Goal: Task Accomplishment & Management: Manage account settings

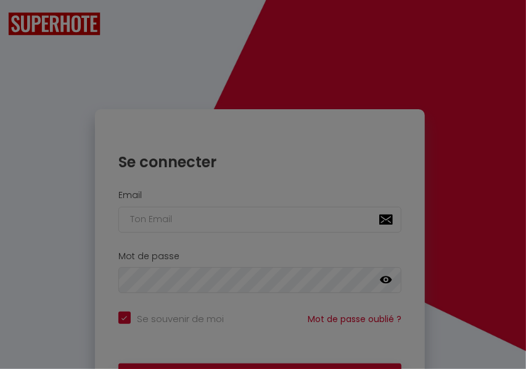
checkbox input "true"
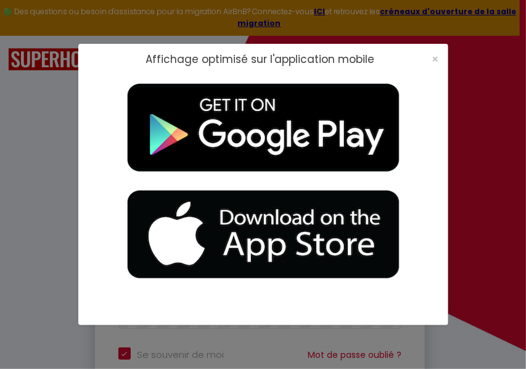
click at [439, 59] on div "×" at bounding box center [431, 59] width 31 height 12
click at [433, 60] on span "×" at bounding box center [435, 58] width 7 height 15
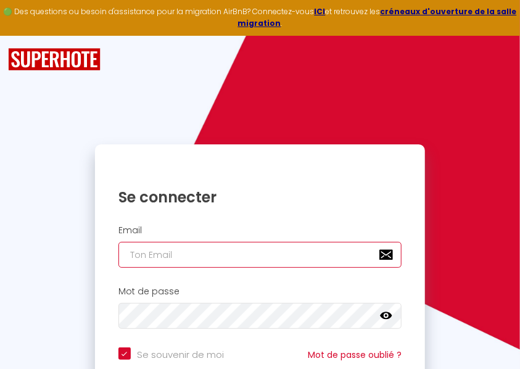
click at [170, 258] on input "email" at bounding box center [259, 255] width 283 height 26
paste input "[EMAIL_ADDRESS][DOMAIN_NAME]"
type input "[EMAIL_ADDRESS][DOMAIN_NAME]"
checkbox input "true"
type input "[EMAIL_ADDRESS][DOMAIN_NAME]"
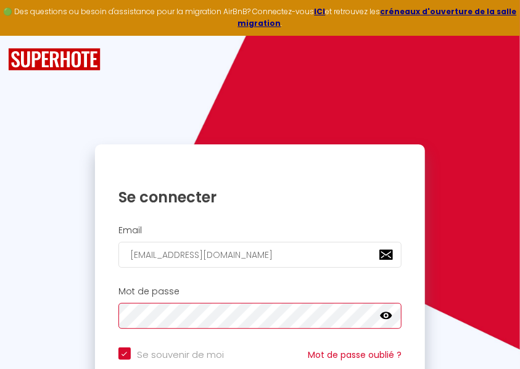
scroll to position [121, 0]
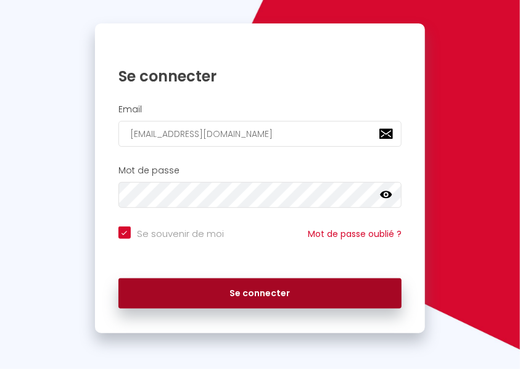
click at [240, 298] on button "Se connecter" at bounding box center [259, 293] width 283 height 31
checkbox input "true"
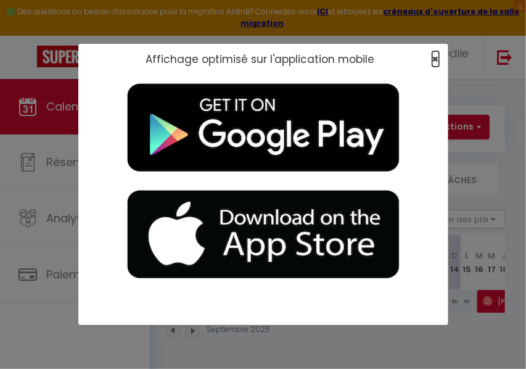
click at [436, 56] on span "×" at bounding box center [435, 58] width 7 height 15
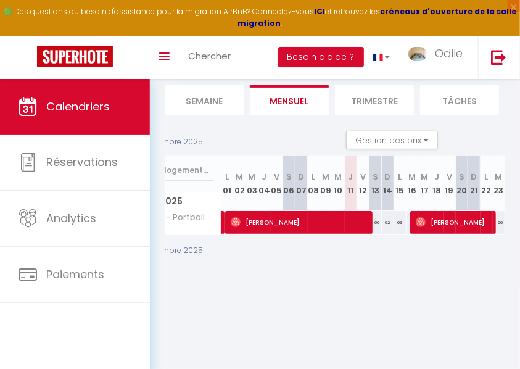
scroll to position [0, 55]
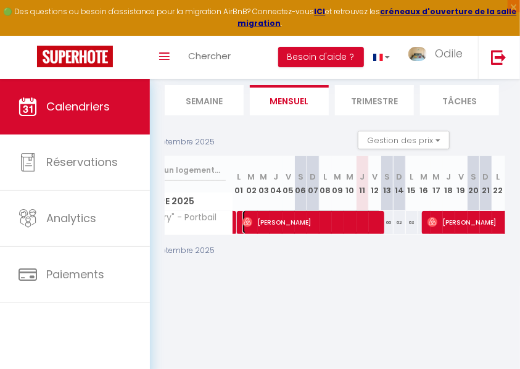
click at [306, 219] on span "[PERSON_NAME]" at bounding box center [312, 221] width 140 height 23
select select "OK"
select select "0"
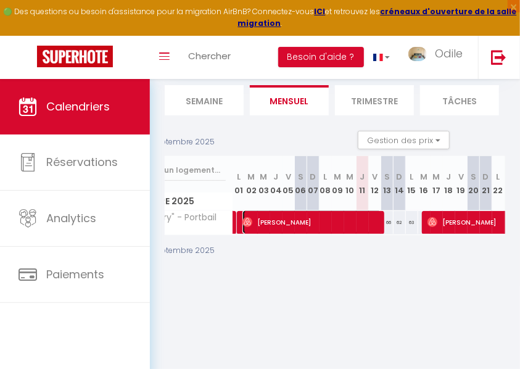
select select "1"
select select
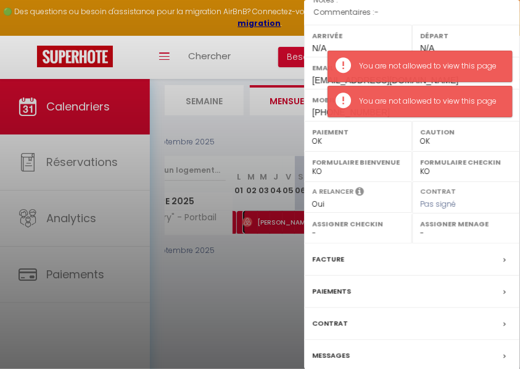
scroll to position [203, 0]
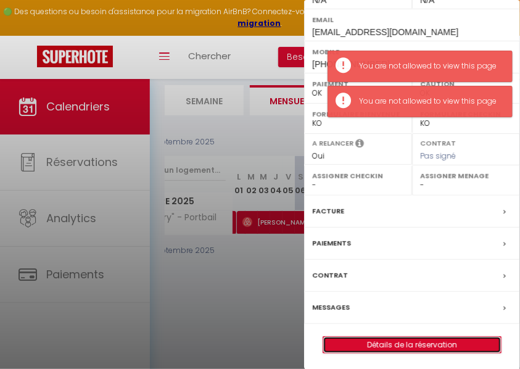
click at [402, 339] on link "Détails de la réservation" at bounding box center [412, 345] width 178 height 16
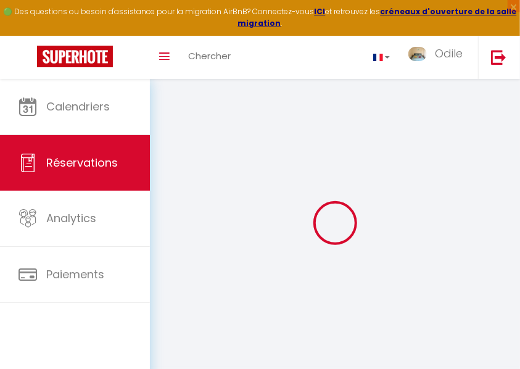
type input "[PERSON_NAME]"
type input "[EMAIL_ADDRESS][DOMAIN_NAME]"
type input "[PHONE_NUMBER]"
select select
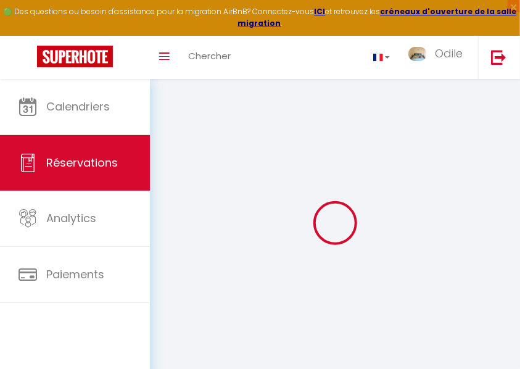
type input "29.84"
select select "50820"
select select "1"
select select
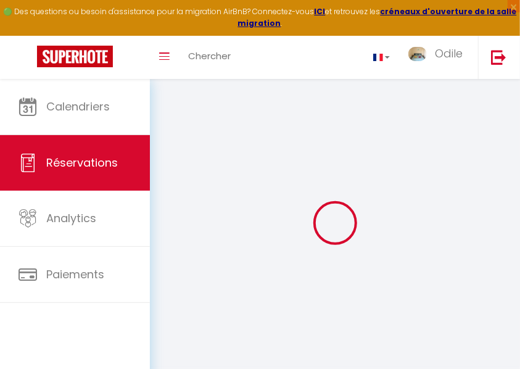
type input "2"
select select "12"
select select
type input "821"
checkbox input "false"
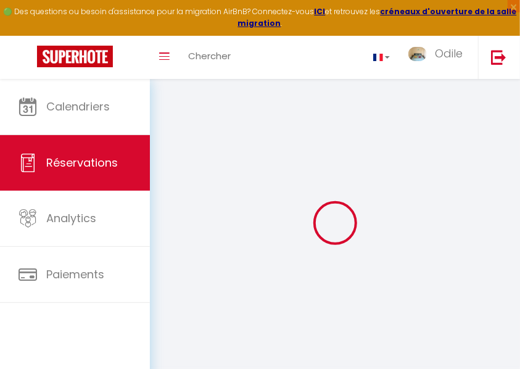
select select "1"
type input "0"
select select
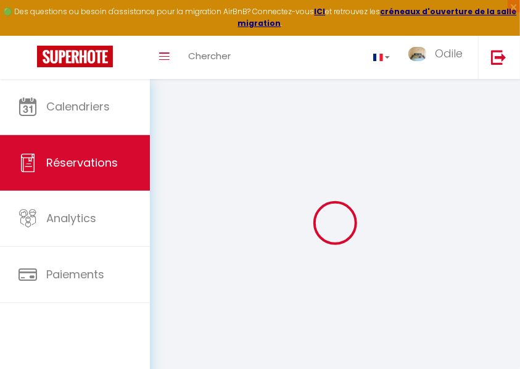
select select
select select "15"
checkbox input "false"
select select
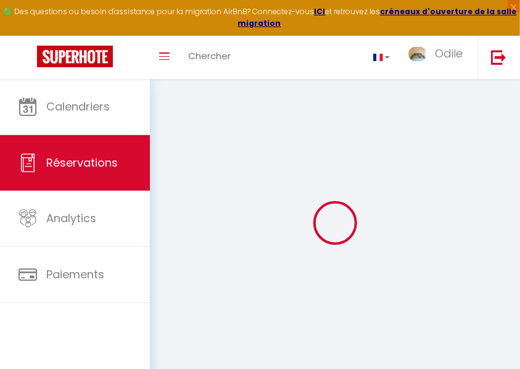
select select
checkbox input "false"
select select
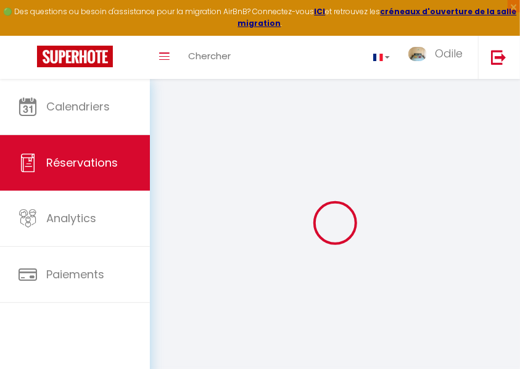
select select
checkbox input "false"
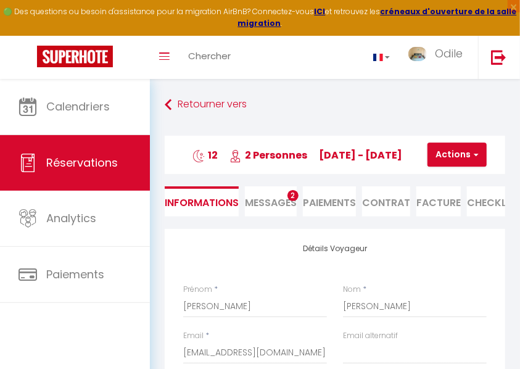
select select
checkbox input "false"
select select
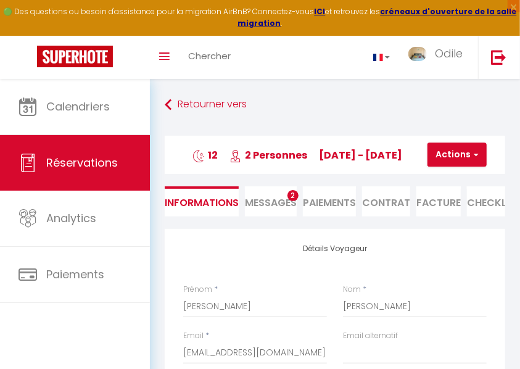
type input "90"
type input "40.63"
select select
checkbox input "false"
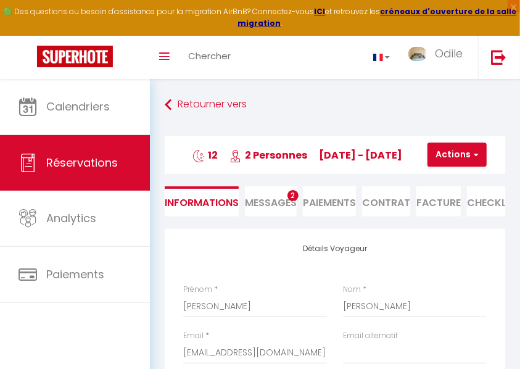
select select
checkbox input "false"
select select
click at [470, 153] on button "Actions" at bounding box center [456, 154] width 59 height 25
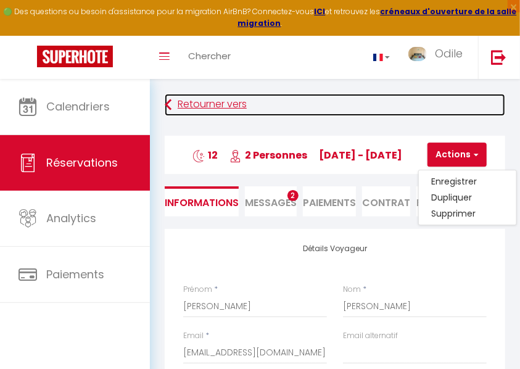
click at [448, 110] on link "Retourner vers" at bounding box center [335, 105] width 340 height 22
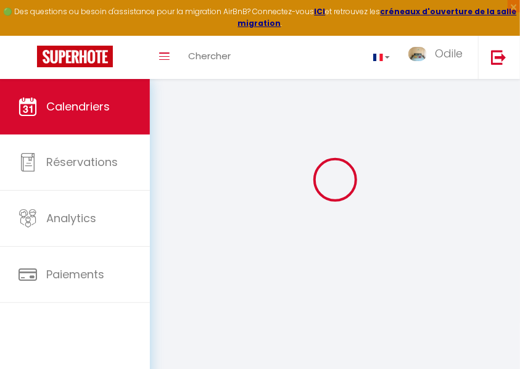
scroll to position [79, 0]
select select
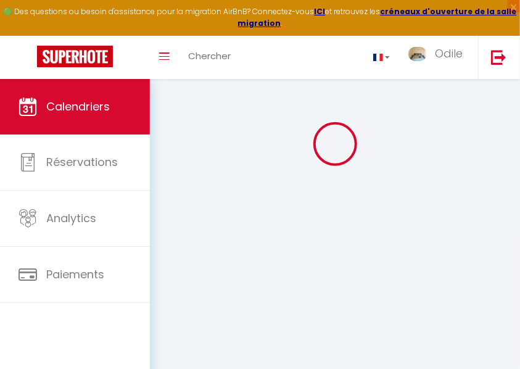
select select
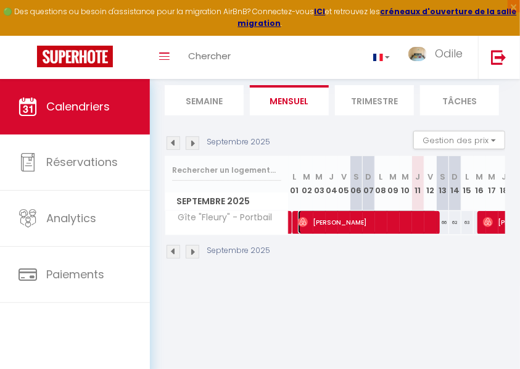
click at [397, 217] on span "[PERSON_NAME]" at bounding box center [368, 221] width 140 height 23
select select "OK"
select select "0"
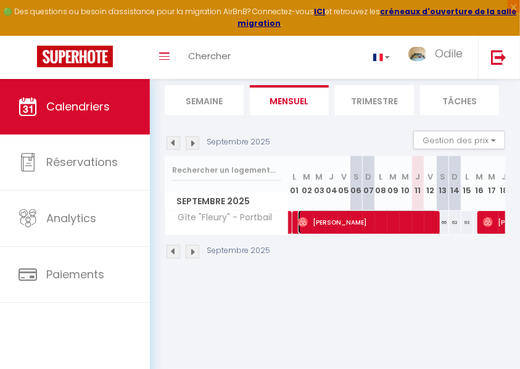
select select "1"
select select
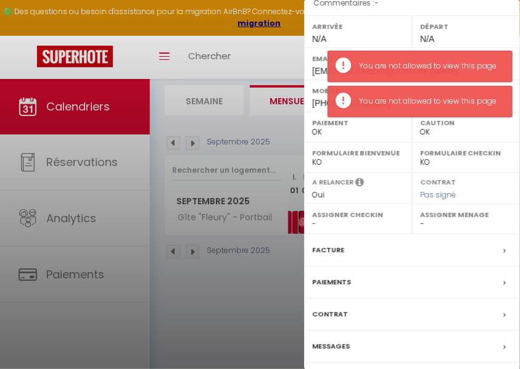
scroll to position [203, 0]
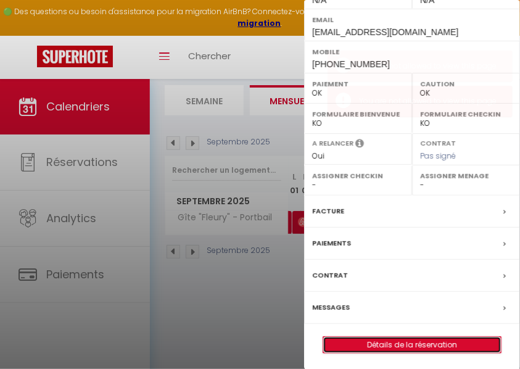
click at [400, 345] on link "Détails de la réservation" at bounding box center [412, 345] width 178 height 16
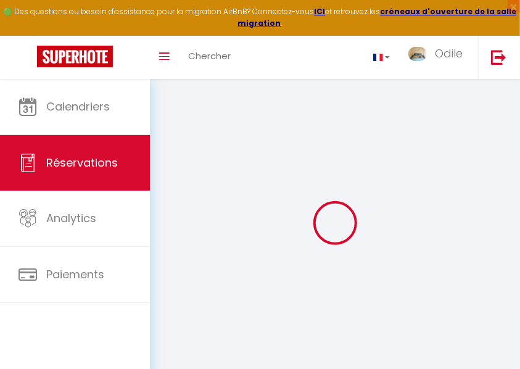
select select "other"
select select "cleaning"
select select "other"
select select "taxes"
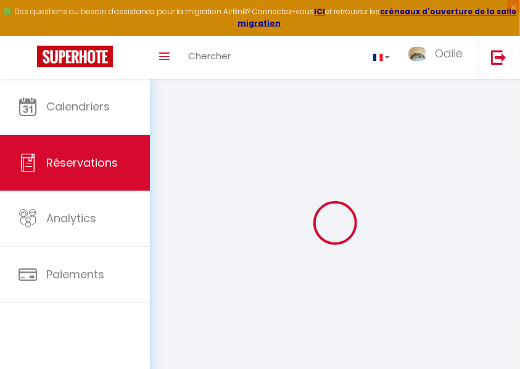
select select
checkbox input "false"
select select
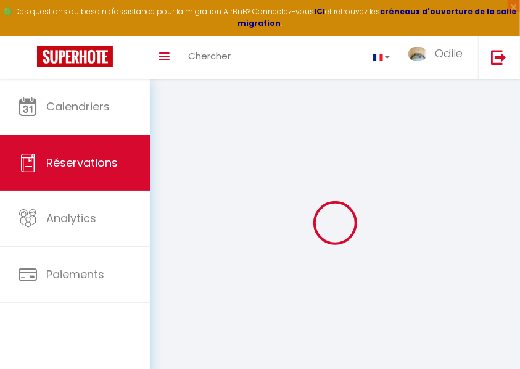
select select
checkbox input "false"
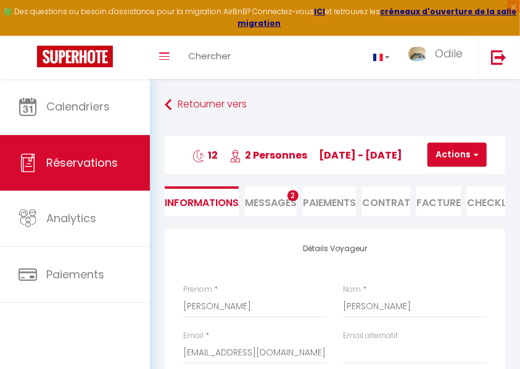
select select
checkbox input "false"
select select
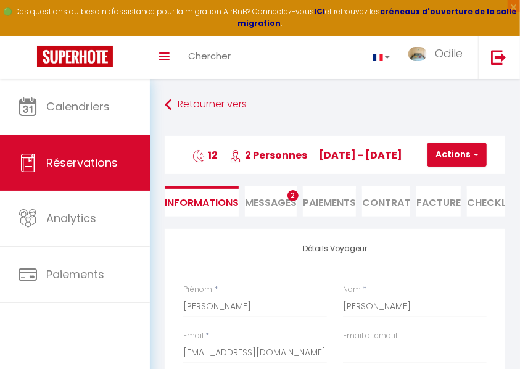
type input "90"
type input "40.63"
select select
checkbox input "false"
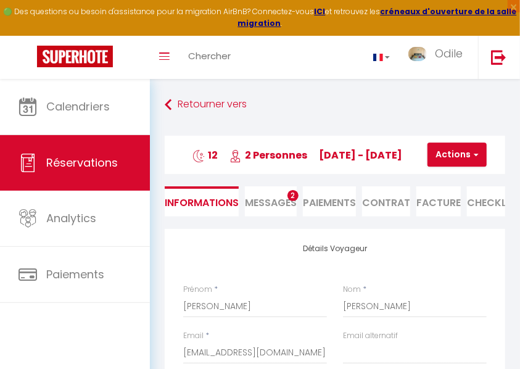
select select
checkbox input "false"
select select
click at [446, 202] on li "Facture" at bounding box center [438, 201] width 44 height 30
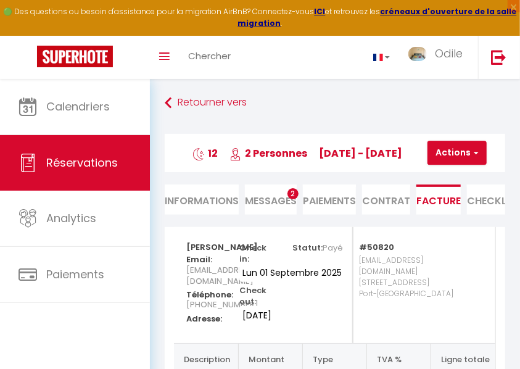
scroll to position [1, 0]
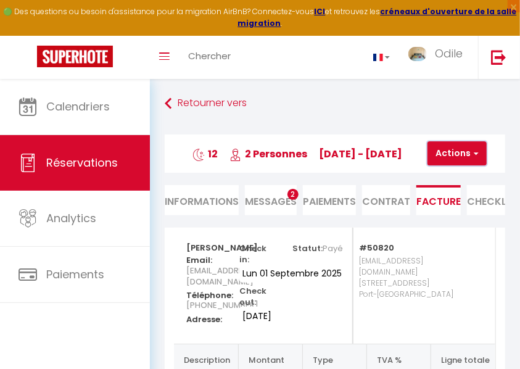
click at [454, 156] on button "Actions" at bounding box center [456, 153] width 59 height 25
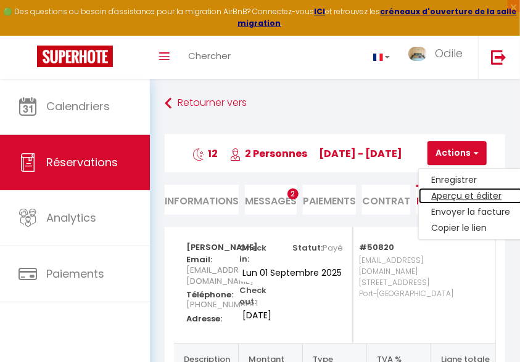
click at [459, 194] on link "Aperçu et éditer" at bounding box center [470, 197] width 104 height 16
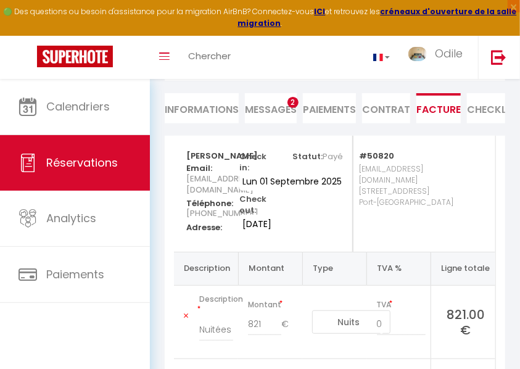
scroll to position [84, 0]
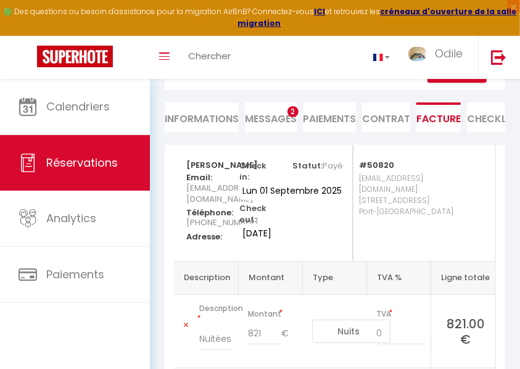
click at [275, 120] on span "Messages" at bounding box center [271, 119] width 52 height 14
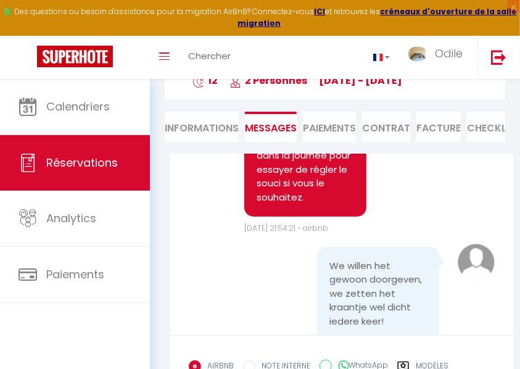
scroll to position [4596, 0]
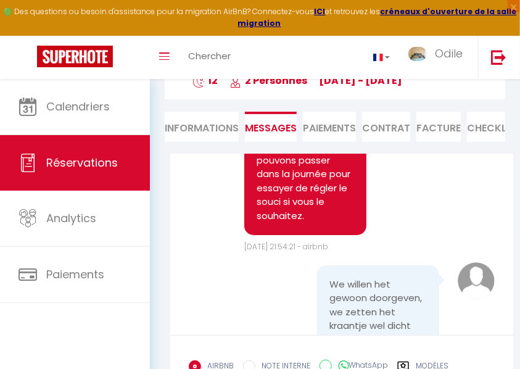
drag, startPoint x: 325, startPoint y: 205, endPoint x: 396, endPoint y: 233, distance: 76.1
click at [396, 71] on pre "Mijn man denkt de vlotter...die is ws niet goed afgesteld.." at bounding box center [377, 50] width 97 height 42
copy pre "Mijn man denkt de vlotter...die is ws niet goed afgesteld"
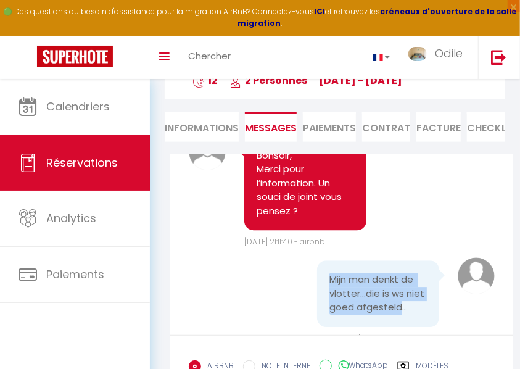
scroll to position [4349, 0]
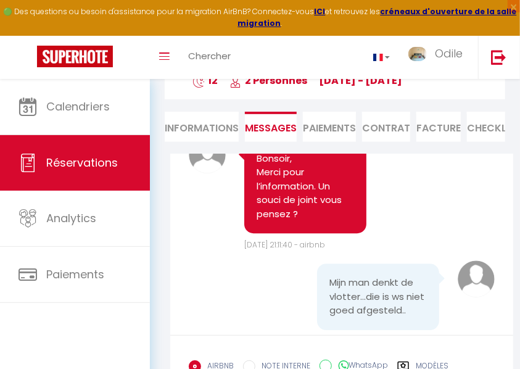
drag, startPoint x: 328, startPoint y: 190, endPoint x: 392, endPoint y: 250, distance: 88.1
click at [392, 97] on pre "Wil even doorgeven dat de toiletten door blijven lopen, dus we draaien de kraan…" at bounding box center [377, 55] width 97 height 83
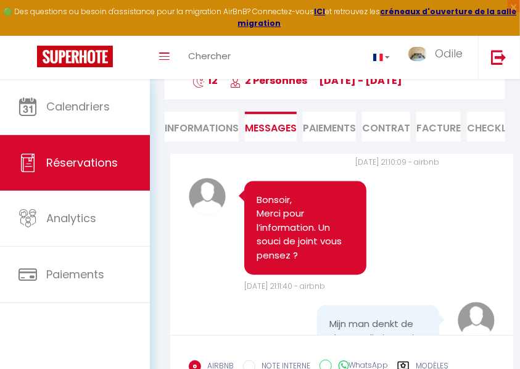
click at [252, 168] on div "Wil even doorgeven dat de toiletten door blijven lopen, dus we draaien de kraan…" at bounding box center [342, 103] width 306 height 129
drag, startPoint x: 329, startPoint y: 232, endPoint x: 408, endPoint y: 298, distance: 103.2
click at [408, 138] on pre "Wil even doorgeven dat de toiletten door blijven lopen, dus we draaien de kraan…" at bounding box center [377, 96] width 97 height 83
copy pre "Wil even doorgeven dat de toiletten door blijven lopen, dus we draaien de kraan…"
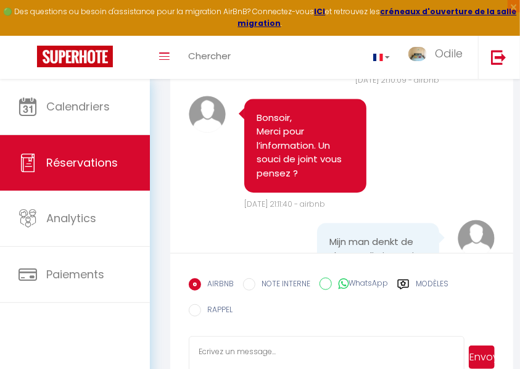
copy pre "Wil even doorgeven dat de toiletten door blijven lopen, dus we draaien de kraan…"
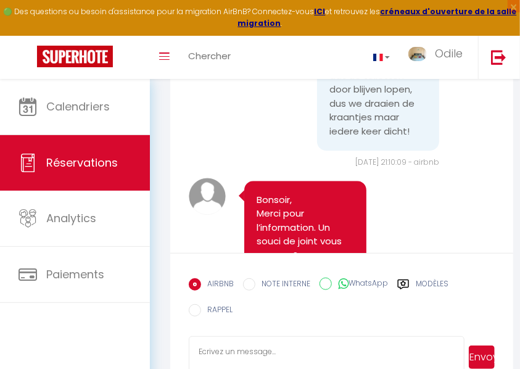
scroll to position [4349, 0]
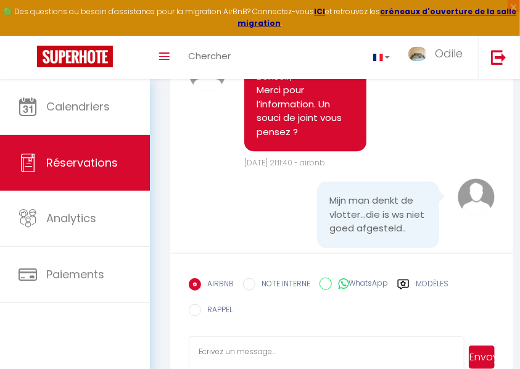
copy pre "Wil even doorgeven dat de toiletten door blijven lopen, dus we draaien de kraan…"
drag, startPoint x: 326, startPoint y: 106, endPoint x: 412, endPoint y: 179, distance: 112.8
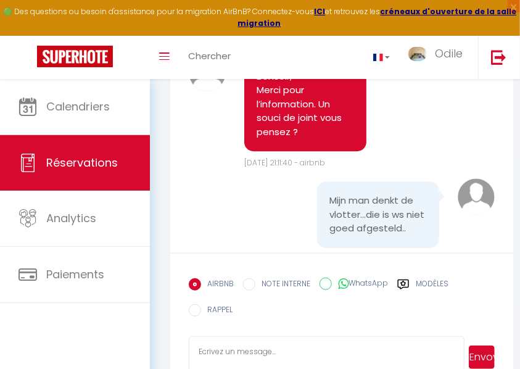
copy pre "Wil even doorgeven dat de toiletten door blijven lopen, dus we draaien de kraan…"
drag, startPoint x: 327, startPoint y: 107, endPoint x: 407, endPoint y: 179, distance: 107.4
copy pre "Wil even doorgeven dat de toiletten door blijven lopen, dus we draaien de kraan…"
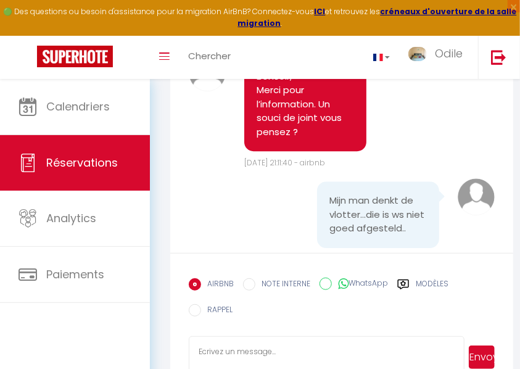
drag, startPoint x: 328, startPoint y: 108, endPoint x: 405, endPoint y: 179, distance: 104.3
copy pre "Wil even doorgeven dat de toiletten door blijven lopen, dus we draaien de kraan…"
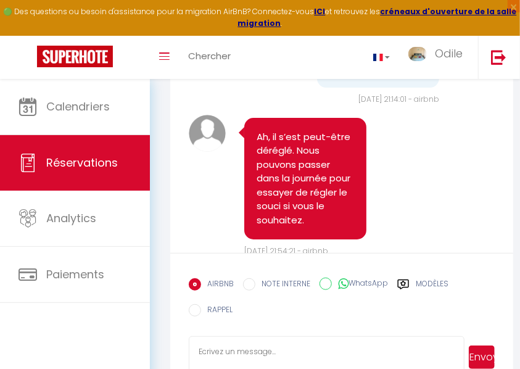
scroll to position [4514, 0]
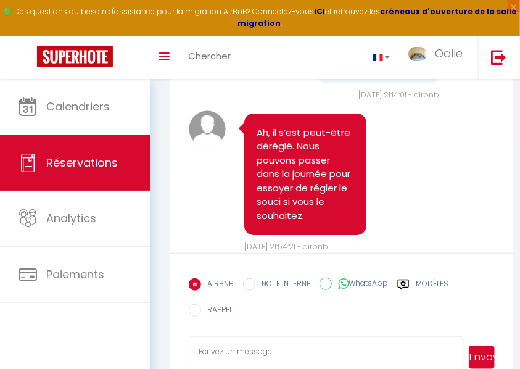
drag, startPoint x: 327, startPoint y: 206, endPoint x: 385, endPoint y: 227, distance: 61.6
click at [422, 83] on div "Mijn man denkt de vlotter...die is ws niet goed afgesteld.." at bounding box center [378, 50] width 122 height 67
copy pre "Mijn man denkt de vlotter...die is ws niet goed afgesteld.."
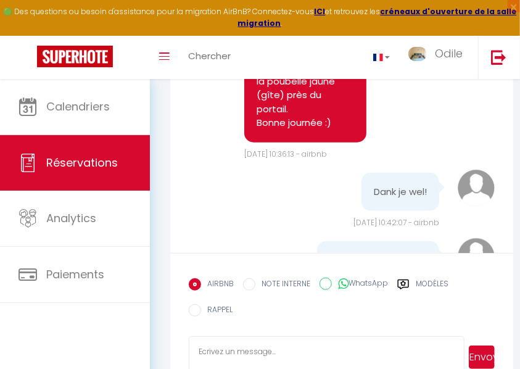
scroll to position [5171, 0]
drag, startPoint x: 329, startPoint y: 115, endPoint x: 399, endPoint y: 166, distance: 86.9
drag, startPoint x: 324, startPoint y: 116, endPoint x: 404, endPoint y: 168, distance: 95.4
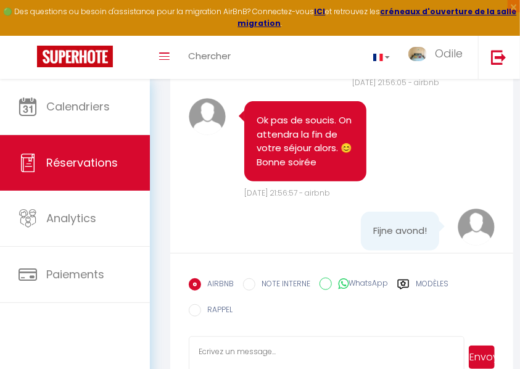
scroll to position [4801, 0]
drag, startPoint x: 328, startPoint y: 166, endPoint x: 396, endPoint y: 226, distance: 90.8
click at [396, 60] on pre "We willen het gewoon doorgeven, we zetten het kraantje wel dicht iedere keer!" at bounding box center [377, 25] width 97 height 70
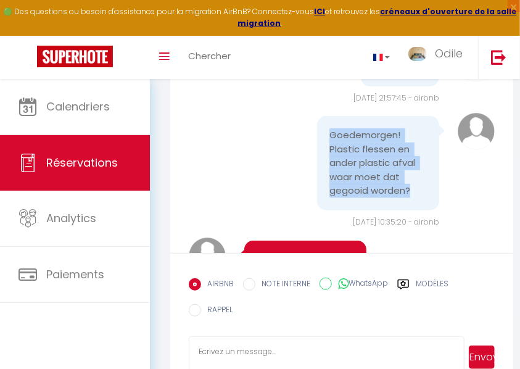
scroll to position [5048, 0]
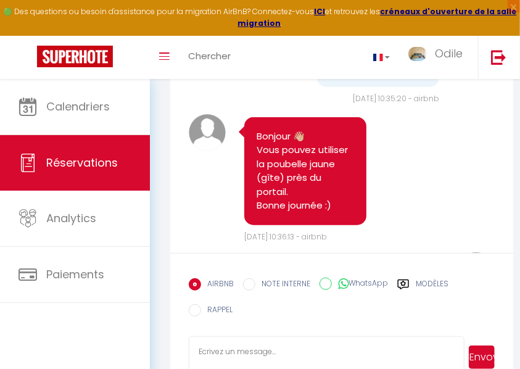
drag, startPoint x: 364, startPoint y: 129, endPoint x: 425, endPoint y: 126, distance: 60.5
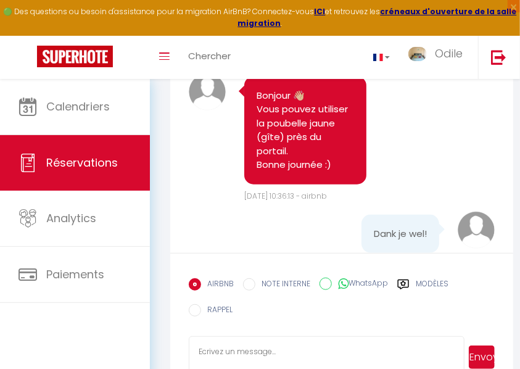
scroll to position [5130, 0]
drag, startPoint x: 327, startPoint y: 155, endPoint x: 407, endPoint y: 213, distance: 98.9
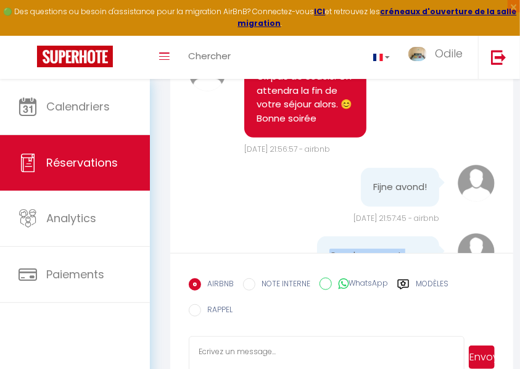
scroll to position [4842, 0]
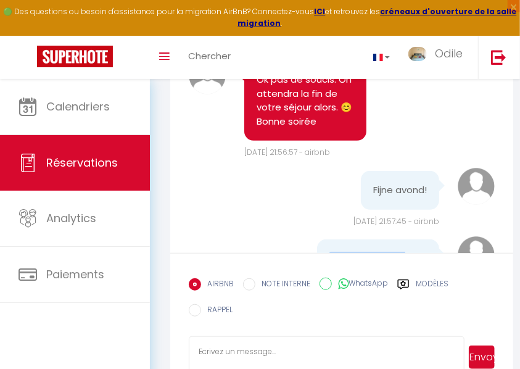
drag, startPoint x: 327, startPoint y: 123, endPoint x: 403, endPoint y: 182, distance: 96.3
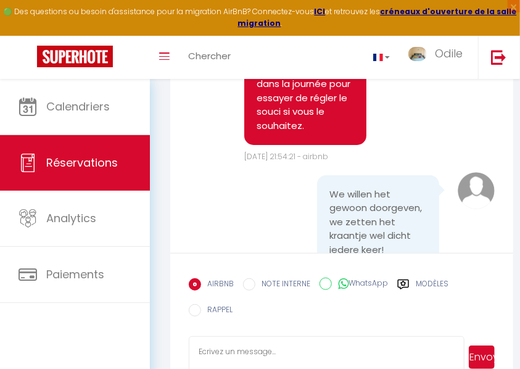
scroll to position [4555, 0]
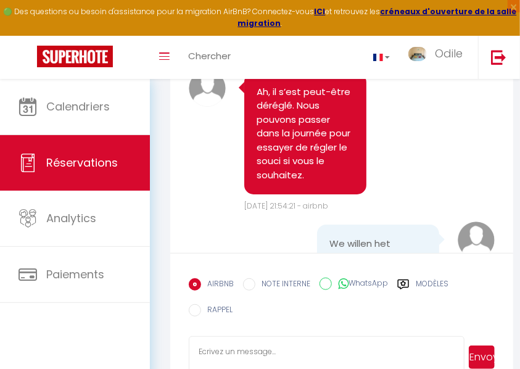
drag, startPoint x: 326, startPoint y: 166, endPoint x: 412, endPoint y: 194, distance: 89.9
click at [412, 30] on pre "Mijn man denkt de vlotter...die is ws niet goed afgesteld.." at bounding box center [377, 9] width 97 height 42
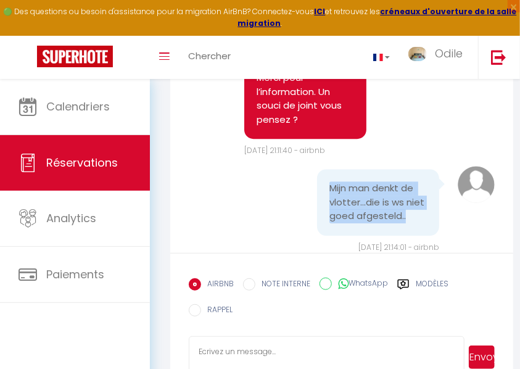
scroll to position [4349, 0]
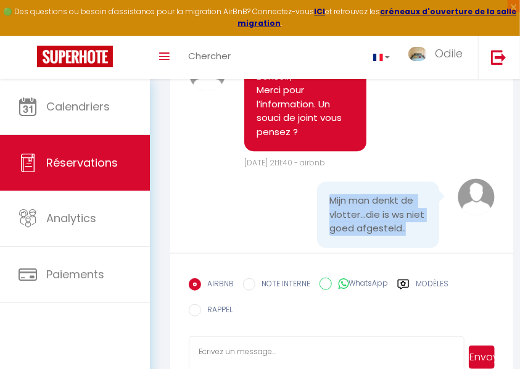
drag, startPoint x: 328, startPoint y: 106, endPoint x: 409, endPoint y: 178, distance: 108.3
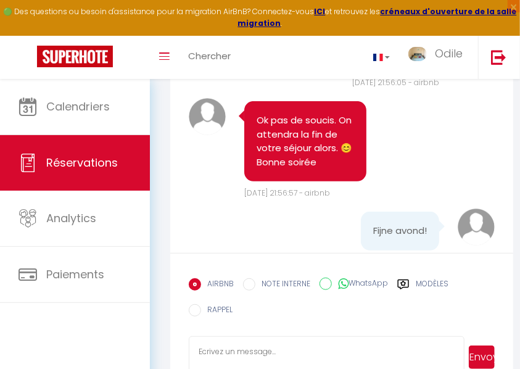
scroll to position [4801, 0]
drag, startPoint x: 328, startPoint y: 168, endPoint x: 403, endPoint y: 218, distance: 90.6
click at [403, 60] on pre "We willen het gewoon doorgeven, we zetten het kraantje wel dicht iedere keer!" at bounding box center [377, 25] width 97 height 70
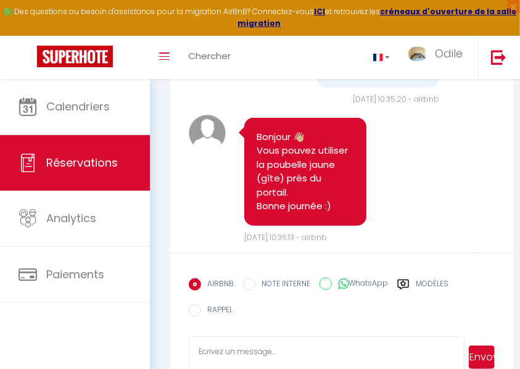
scroll to position [5089, 0]
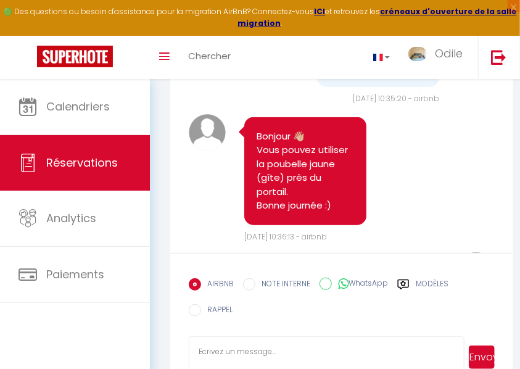
drag, startPoint x: 364, startPoint y: 129, endPoint x: 422, endPoint y: 131, distance: 58.0
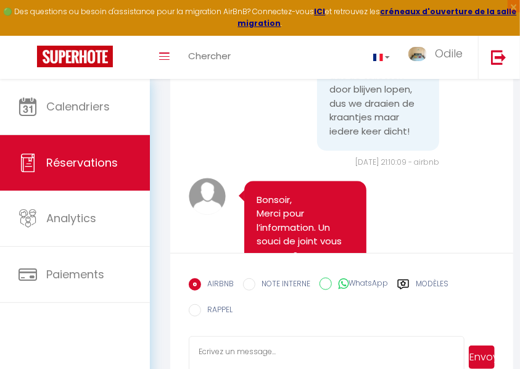
scroll to position [4062, 0]
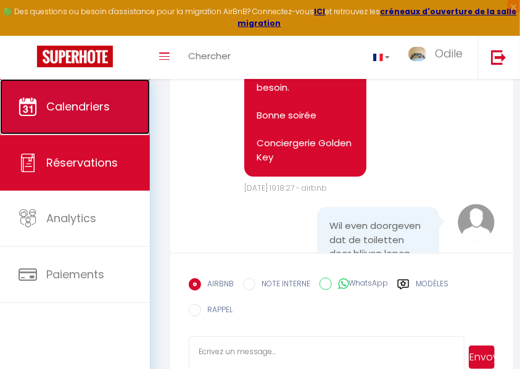
click at [64, 116] on link "Calendriers" at bounding box center [75, 106] width 150 height 55
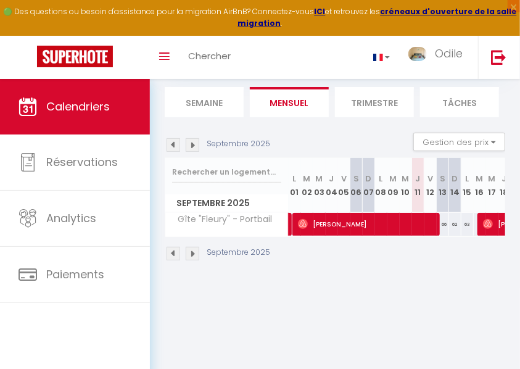
scroll to position [79, 0]
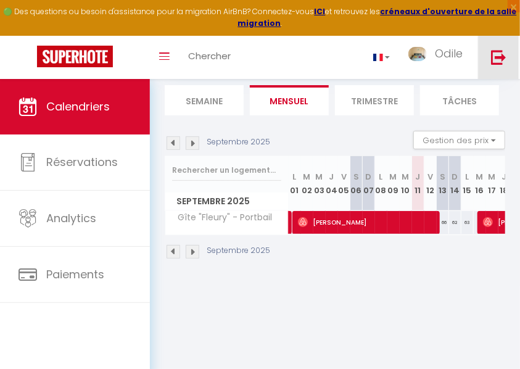
click at [497, 55] on img at bounding box center [498, 56] width 15 height 15
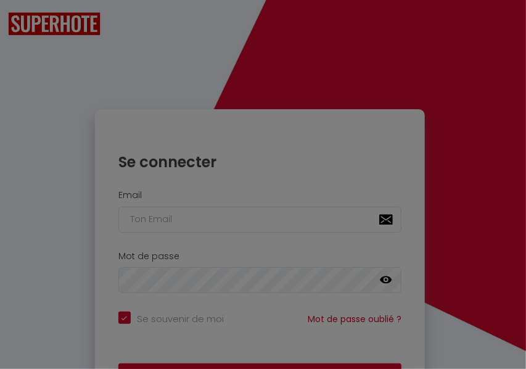
checkbox input "true"
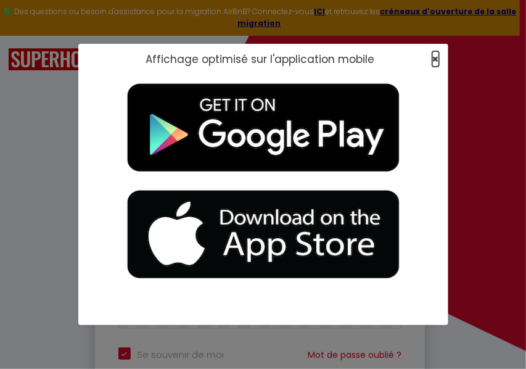
click at [436, 59] on span "×" at bounding box center [435, 58] width 7 height 15
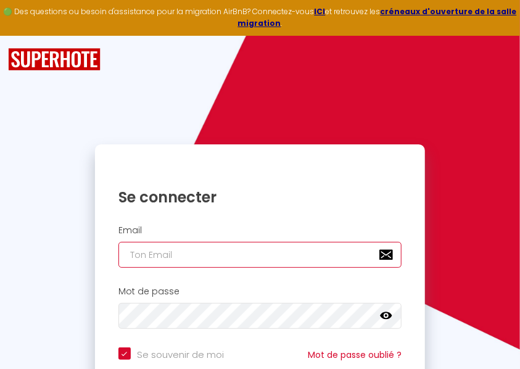
click at [155, 251] on input "email" at bounding box center [259, 255] width 283 height 26
paste input "Fijne avond!"
type input "Fijne avond!"
checkbox input "true"
drag, startPoint x: 189, startPoint y: 256, endPoint x: 106, endPoint y: 247, distance: 83.8
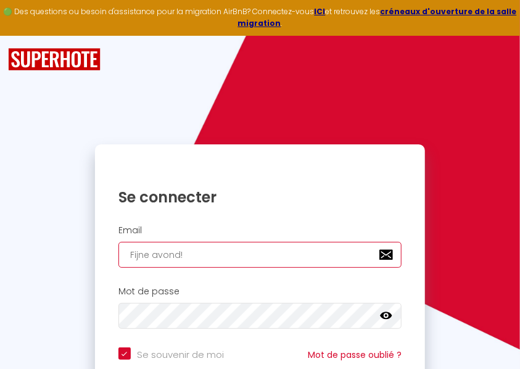
click at [106, 247] on div "Email Fijne avond!" at bounding box center [260, 246] width 314 height 43
checkbox input "true"
paste input "[EMAIL_ADDRESS][DOMAIN_NAME]"
type input "[EMAIL_ADDRESS][DOMAIN_NAME]"
checkbox input "true"
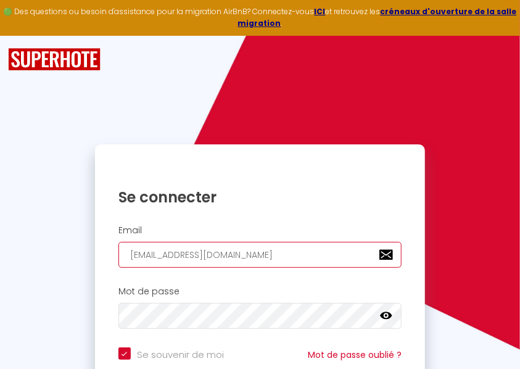
type input "[EMAIL_ADDRESS][DOMAIN_NAME]"
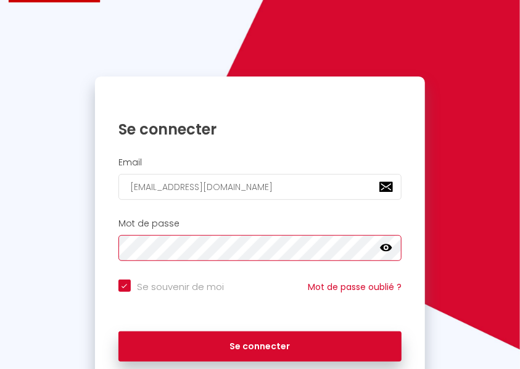
scroll to position [121, 0]
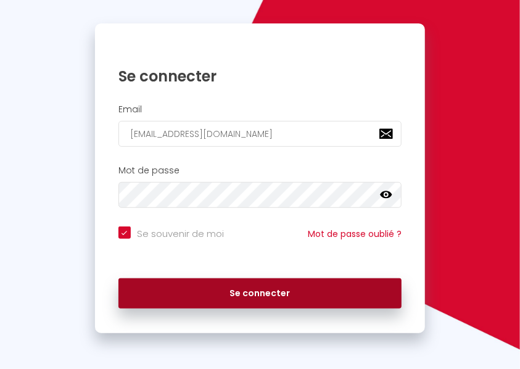
click at [243, 292] on button "Se connecter" at bounding box center [259, 293] width 283 height 31
checkbox input "true"
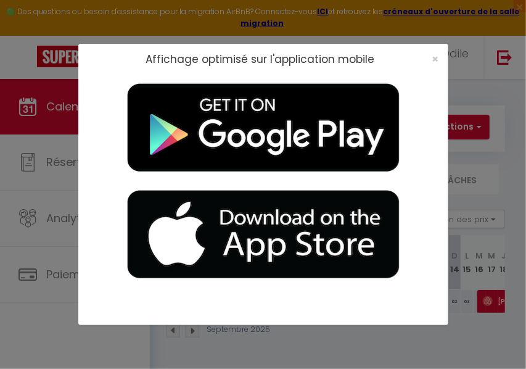
click at [430, 55] on div "×" at bounding box center [431, 59] width 31 height 12
click at [432, 59] on span "×" at bounding box center [435, 58] width 7 height 15
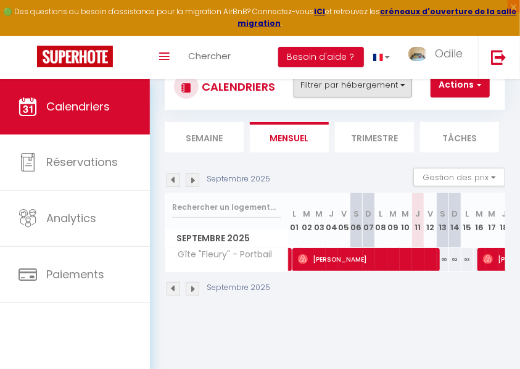
scroll to position [79, 0]
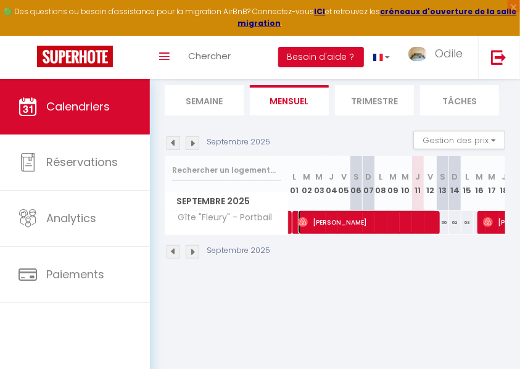
click at [343, 217] on span "[PERSON_NAME]" at bounding box center [368, 221] width 140 height 23
select select "OK"
select select "0"
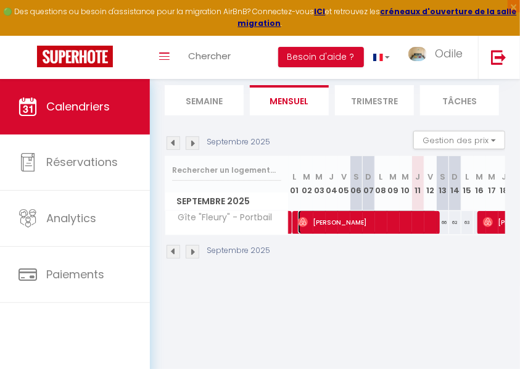
select select "1"
select select
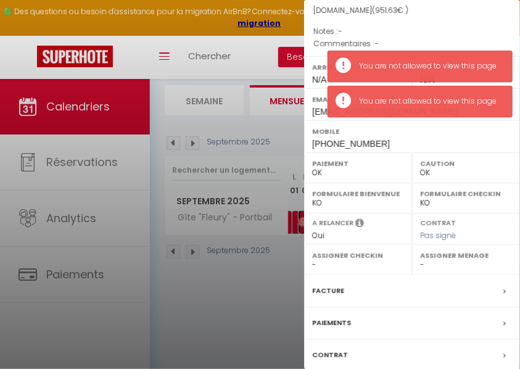
scroll to position [203, 0]
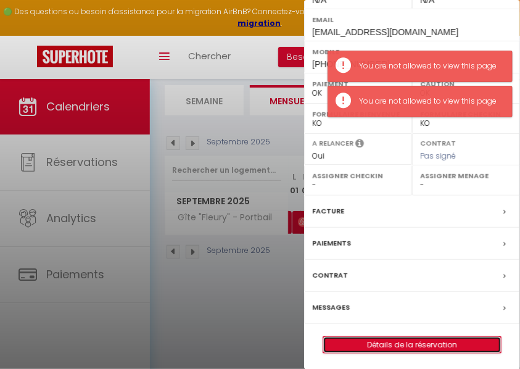
click at [410, 341] on link "Détails de la réservation" at bounding box center [412, 345] width 178 height 16
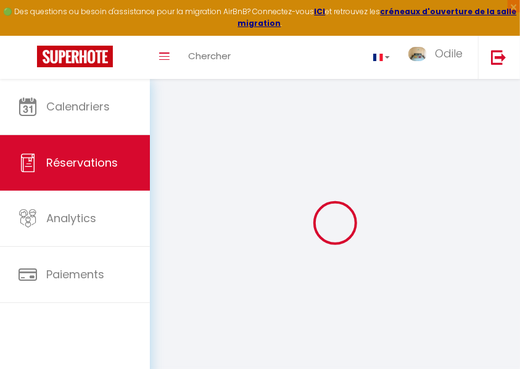
select select
checkbox input "false"
select select
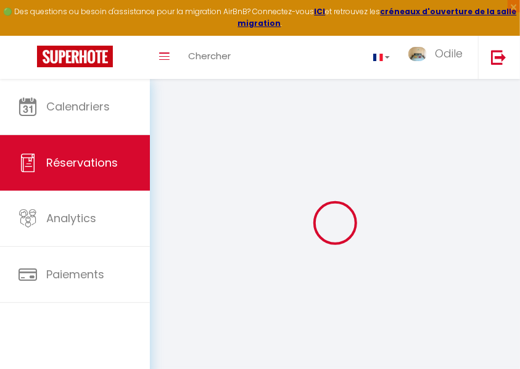
select select
checkbox input "false"
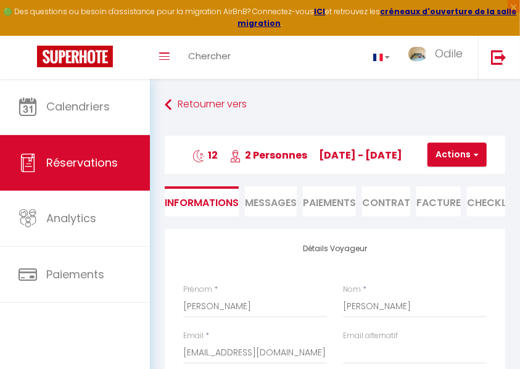
select select
checkbox input "false"
select select
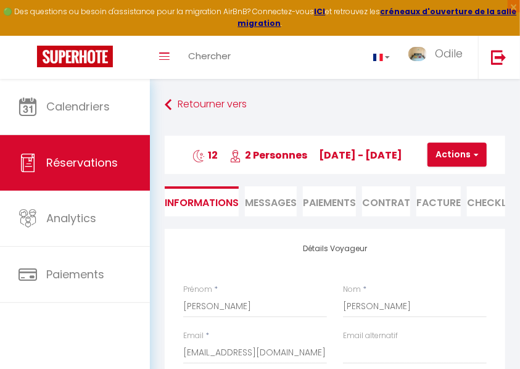
type input "90"
type input "40.63"
select select
checkbox input "false"
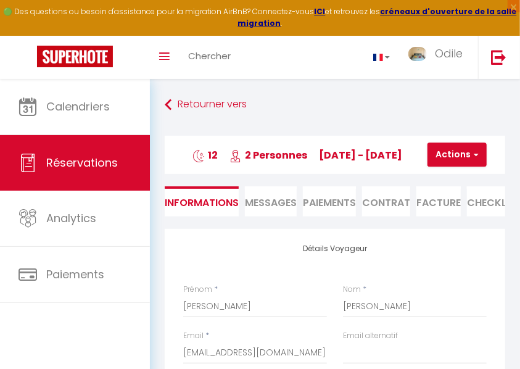
select select
checkbox input "false"
select select
click at [499, 55] on img at bounding box center [498, 56] width 15 height 15
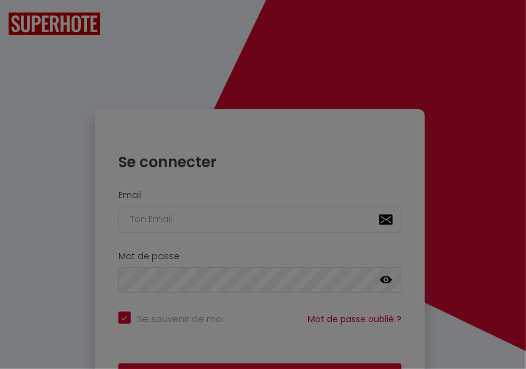
checkbox input "true"
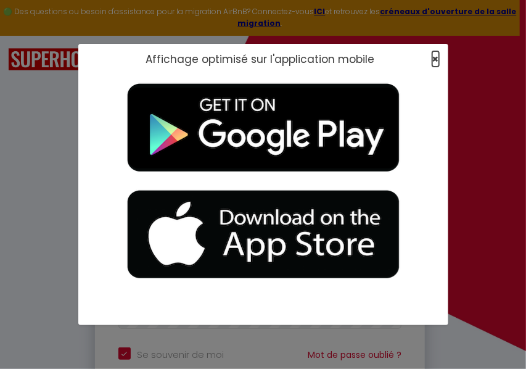
click at [437, 59] on span "×" at bounding box center [435, 58] width 7 height 15
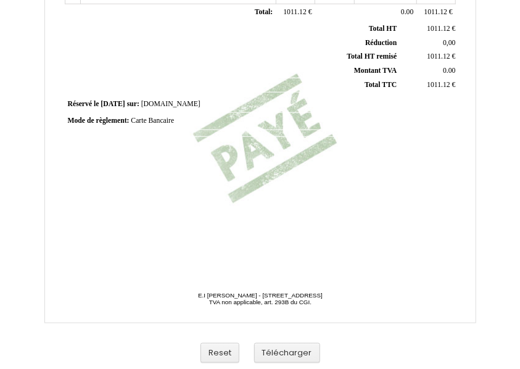
scroll to position [375, 0]
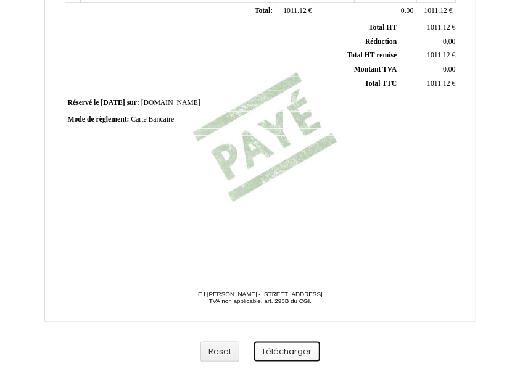
click at [274, 349] on button "Télécharger" at bounding box center [287, 351] width 66 height 20
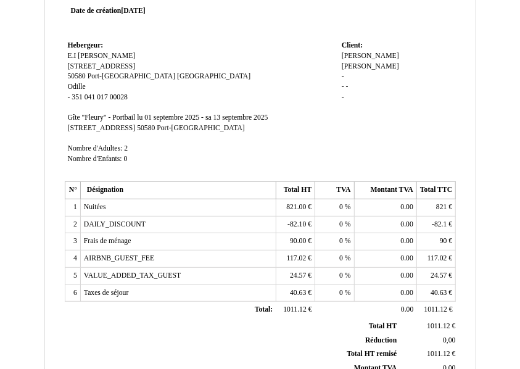
scroll to position [0, 0]
